Goal: Task Accomplishment & Management: Use online tool/utility

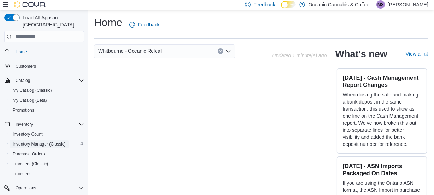
click at [36, 141] on span "Inventory Manager (Classic)" at bounding box center [39, 144] width 53 height 6
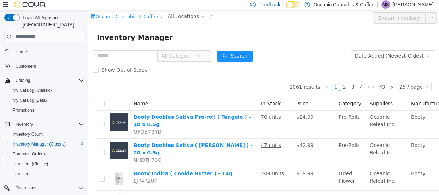
click at [5, 5] on icon at bounding box center [6, 4] width 6 height 4
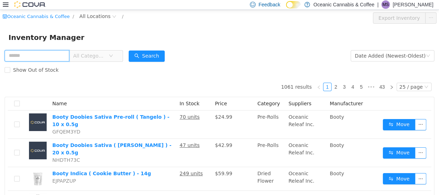
click at [40, 54] on input "text" at bounding box center [37, 55] width 65 height 11
type input "**********"
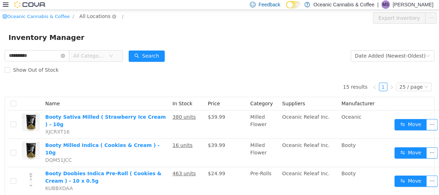
click at [93, 18] on span "All Locations" at bounding box center [95, 16] width 31 height 8
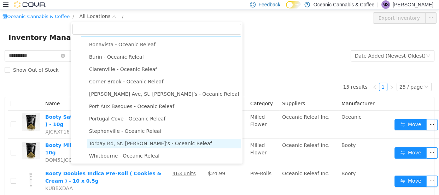
scroll to position [13, 0]
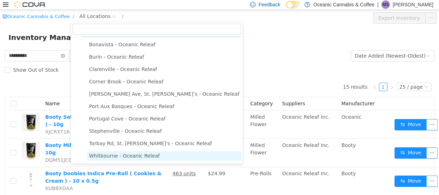
click at [132, 155] on span "Whitbourne - Oceanic Releaf" at bounding box center [124, 156] width 71 height 6
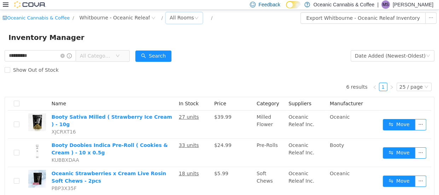
click at [170, 17] on div "All Rooms" at bounding box center [182, 17] width 24 height 11
click at [162, 49] on li "Secure Storage" at bounding box center [173, 54] width 42 height 11
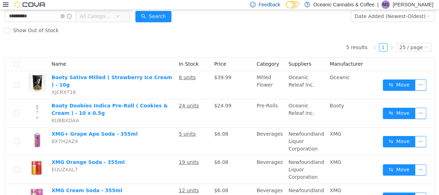
scroll to position [72, 0]
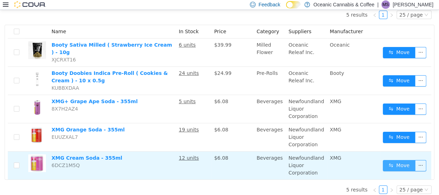
click at [405, 160] on button "Move" at bounding box center [399, 165] width 33 height 11
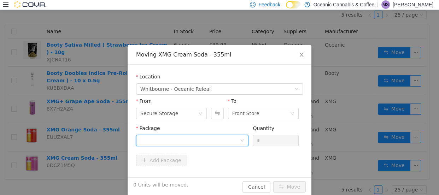
click at [147, 144] on div at bounding box center [189, 140] width 99 height 11
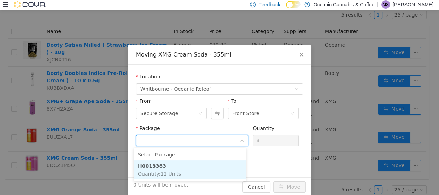
click at [178, 166] on li "H0013383 Quantity : 12 Units" at bounding box center [190, 169] width 112 height 19
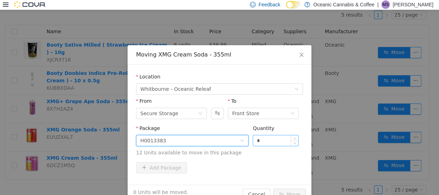
click at [257, 139] on input "*" at bounding box center [275, 140] width 45 height 11
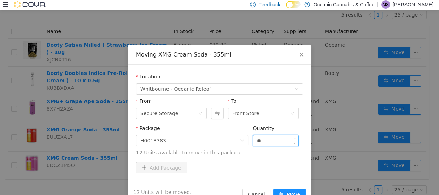
type input "**"
click at [273, 188] on button "Move" at bounding box center [289, 193] width 33 height 11
